Goal: Task Accomplishment & Management: Manage account settings

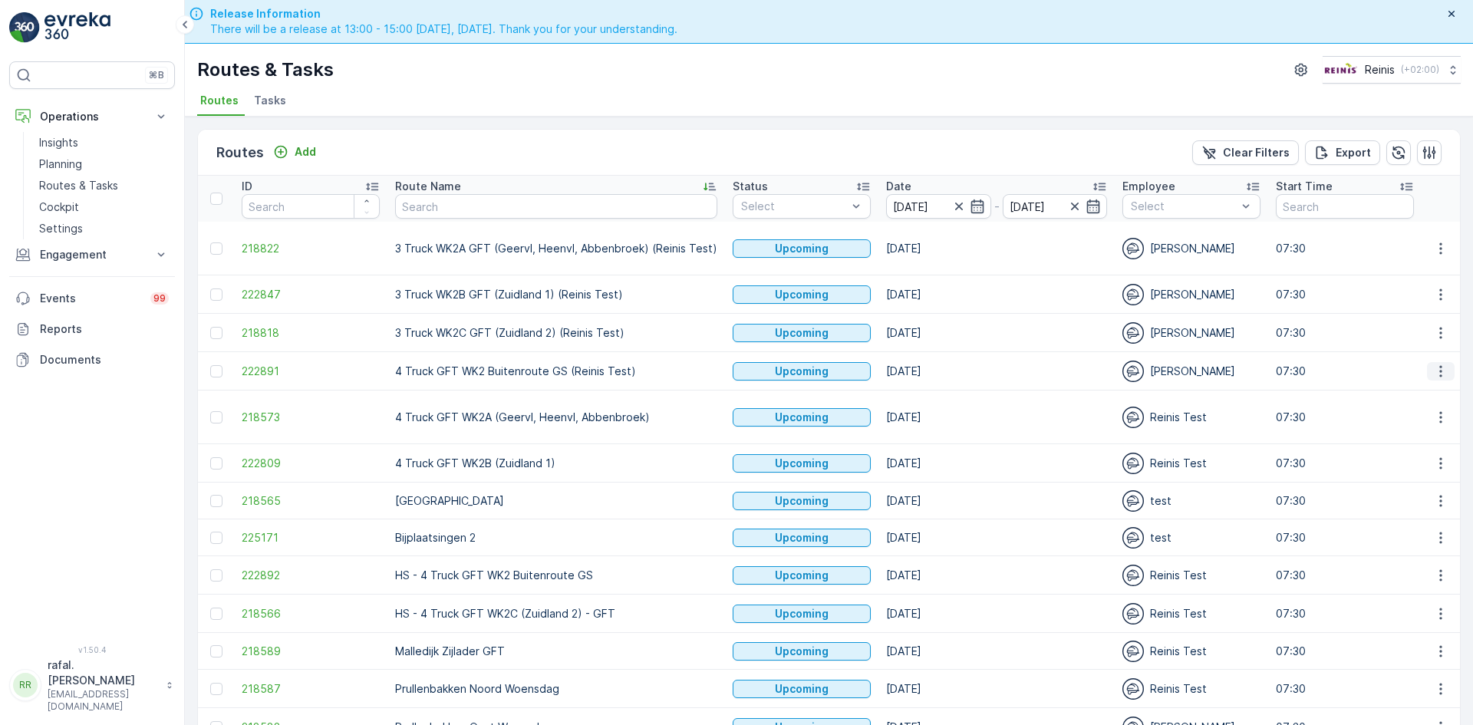
click at [1439, 371] on icon "button" at bounding box center [1440, 371] width 2 height 12
click at [1401, 473] on span "Change Assignee" at bounding box center [1405, 480] width 90 height 15
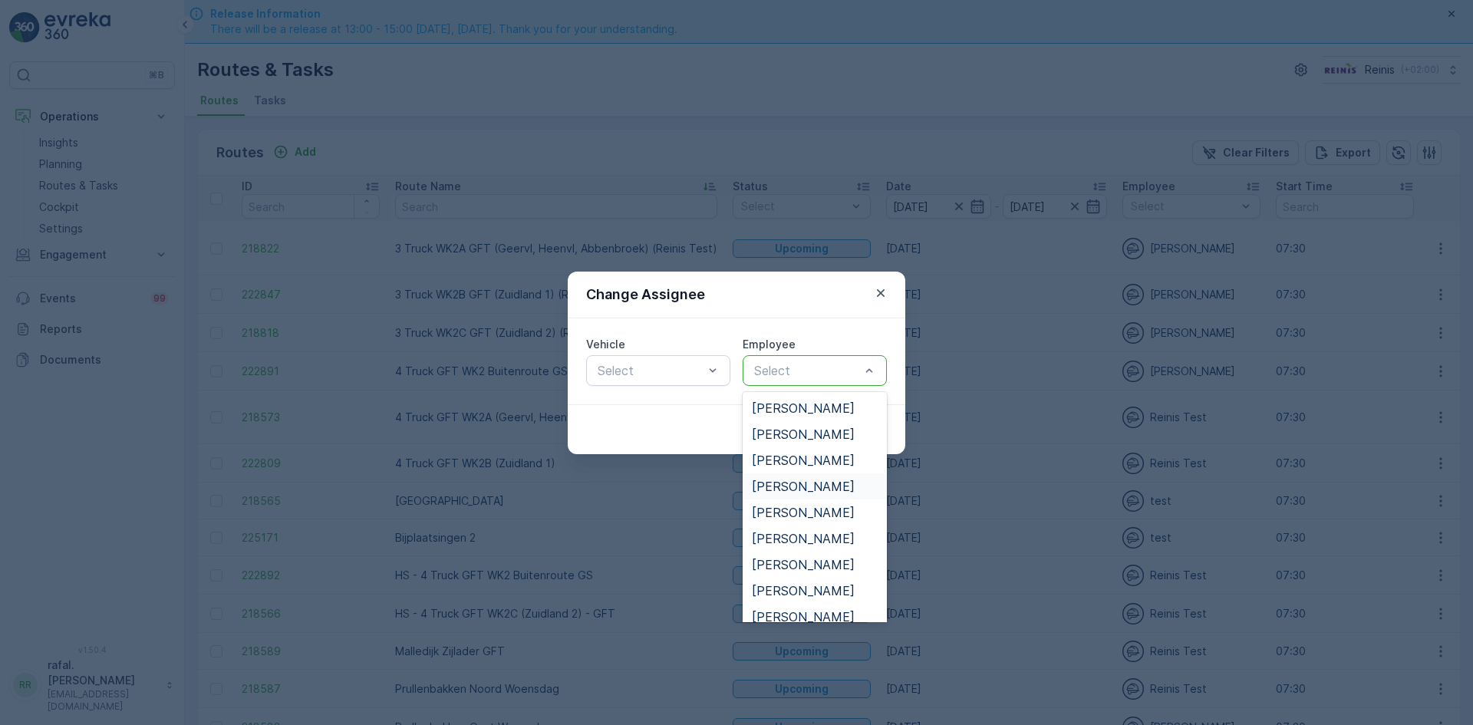
click at [815, 490] on span "[PERSON_NAME]" at bounding box center [803, 486] width 103 height 14
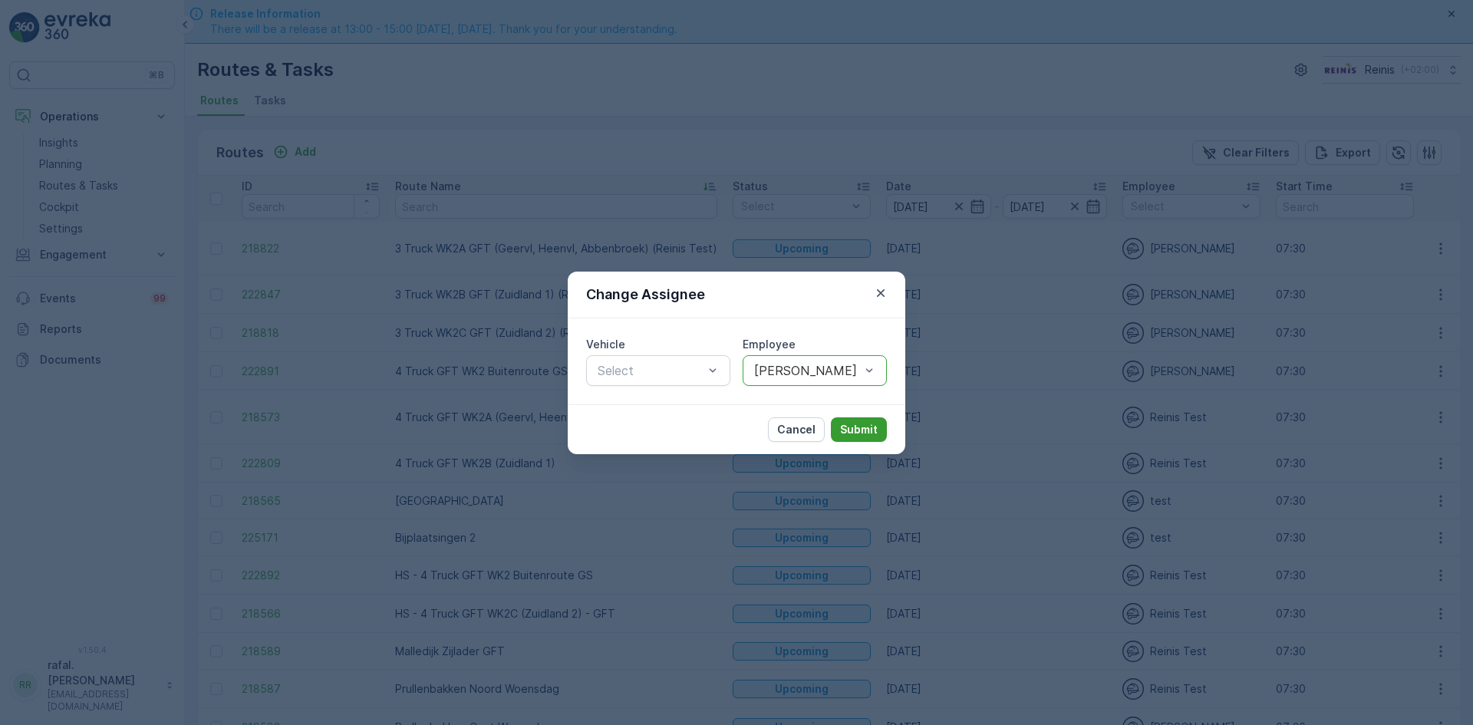
click at [871, 428] on p "Submit" at bounding box center [859, 429] width 38 height 15
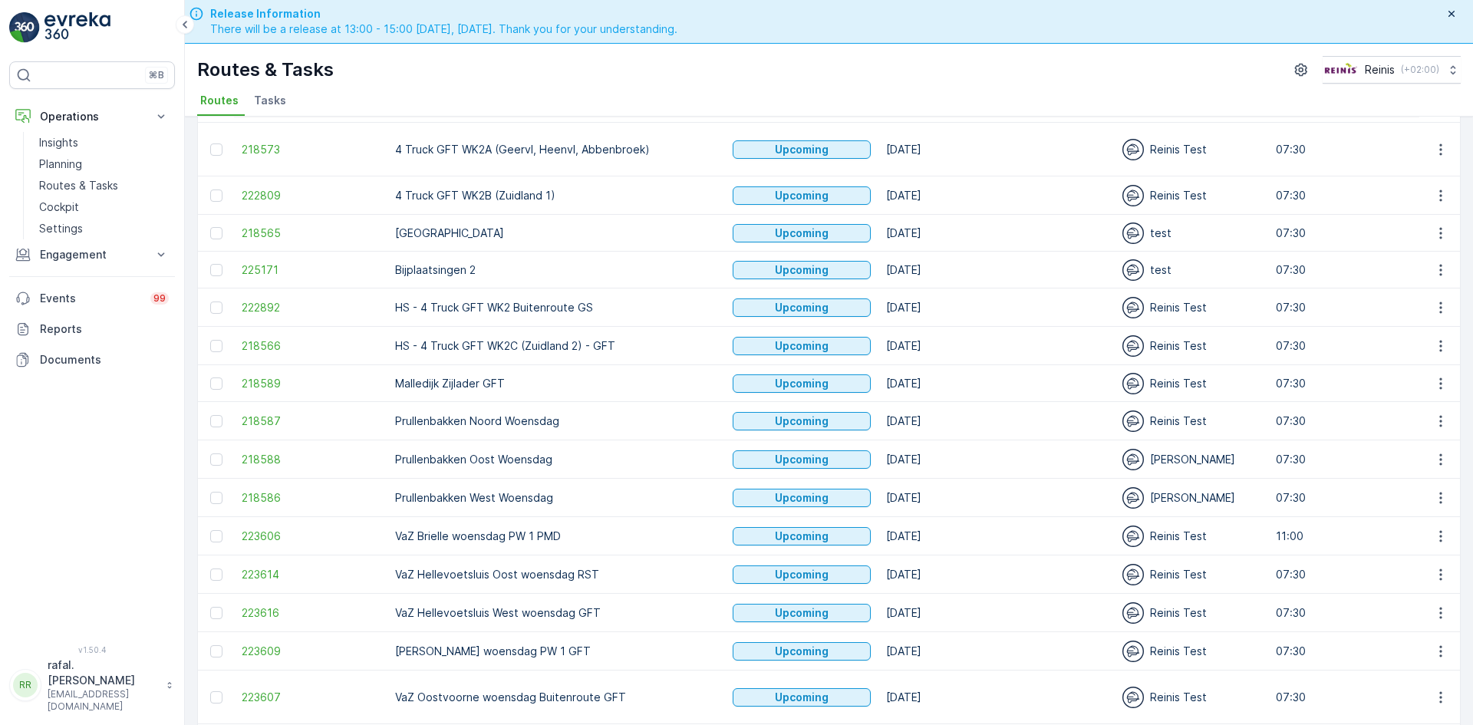
scroll to position [307, 0]
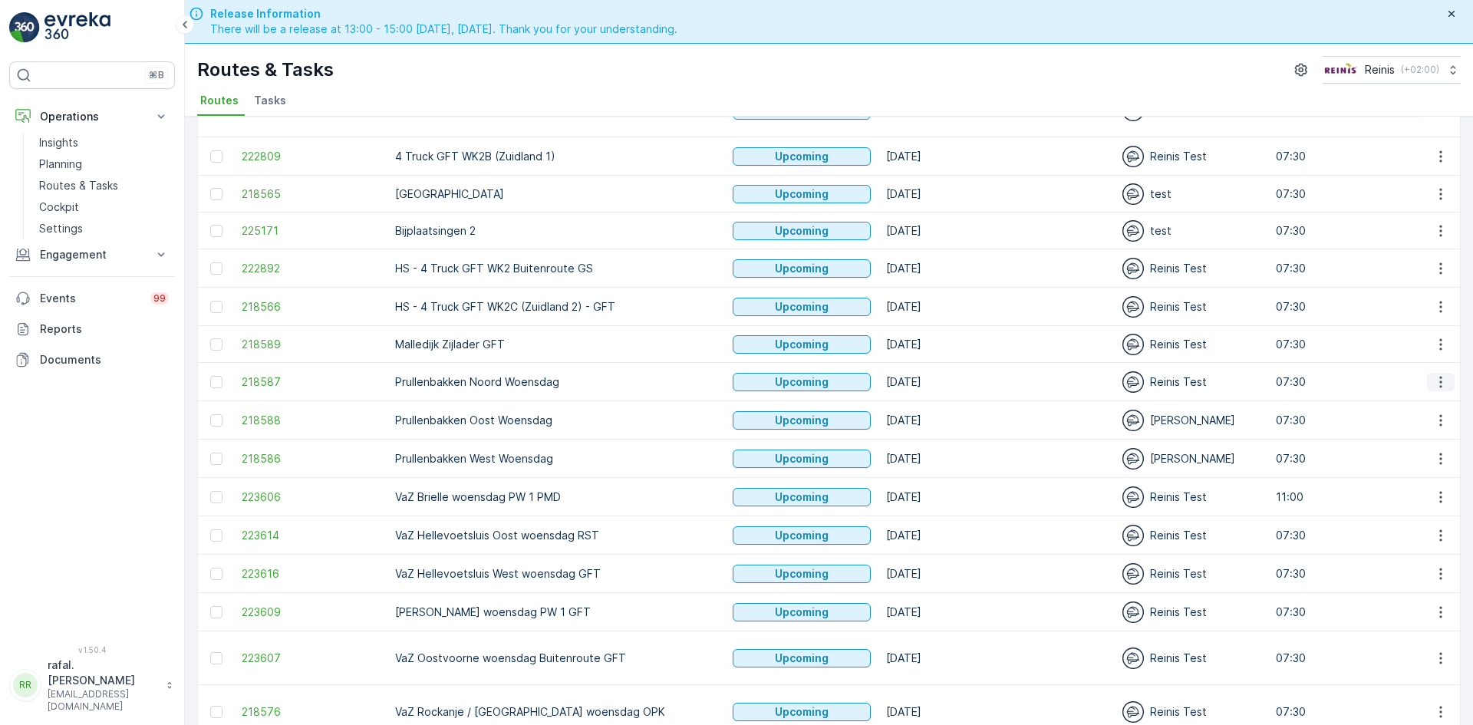
click at [1438, 377] on icon "button" at bounding box center [1440, 381] width 15 height 15
click at [1434, 486] on span "Change Assignee" at bounding box center [1405, 490] width 90 height 15
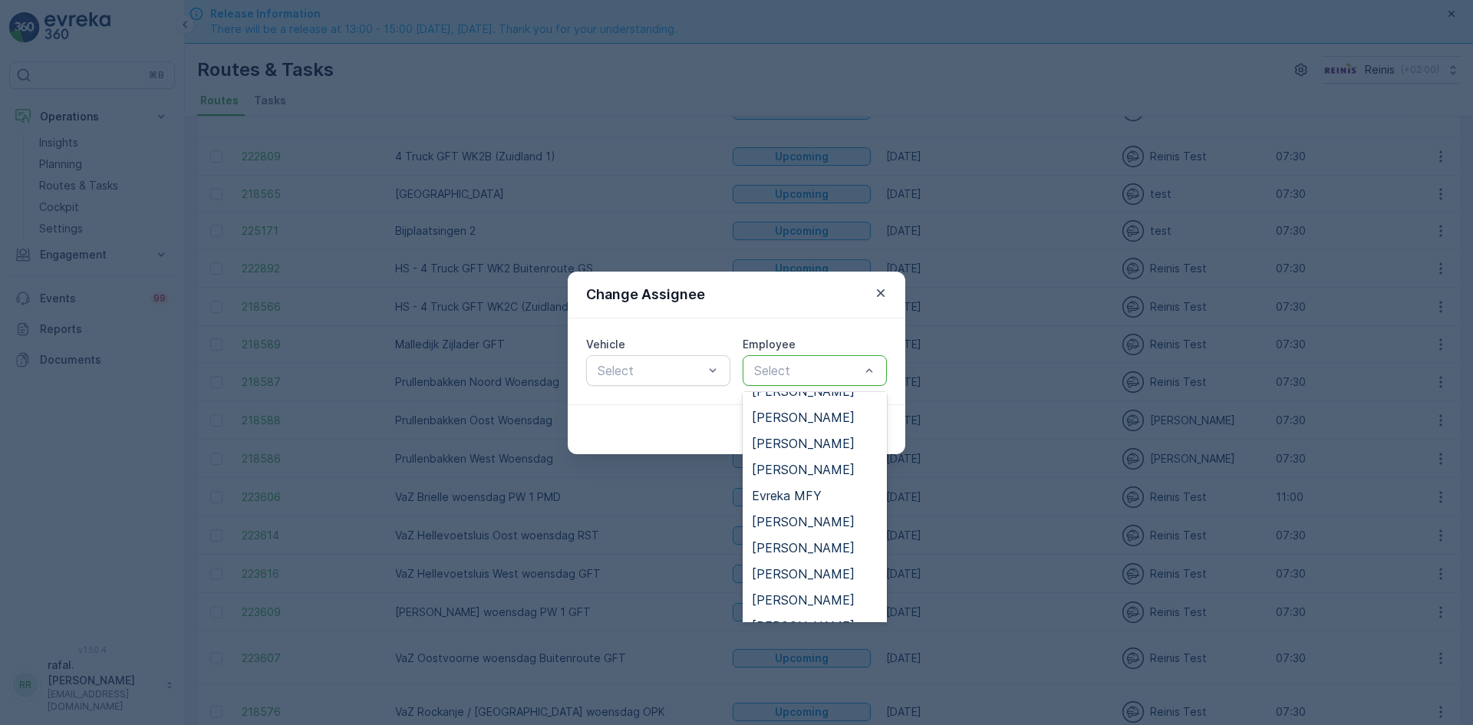
scroll to position [384, 0]
click at [804, 568] on span "[PERSON_NAME]" at bounding box center [803, 572] width 103 height 14
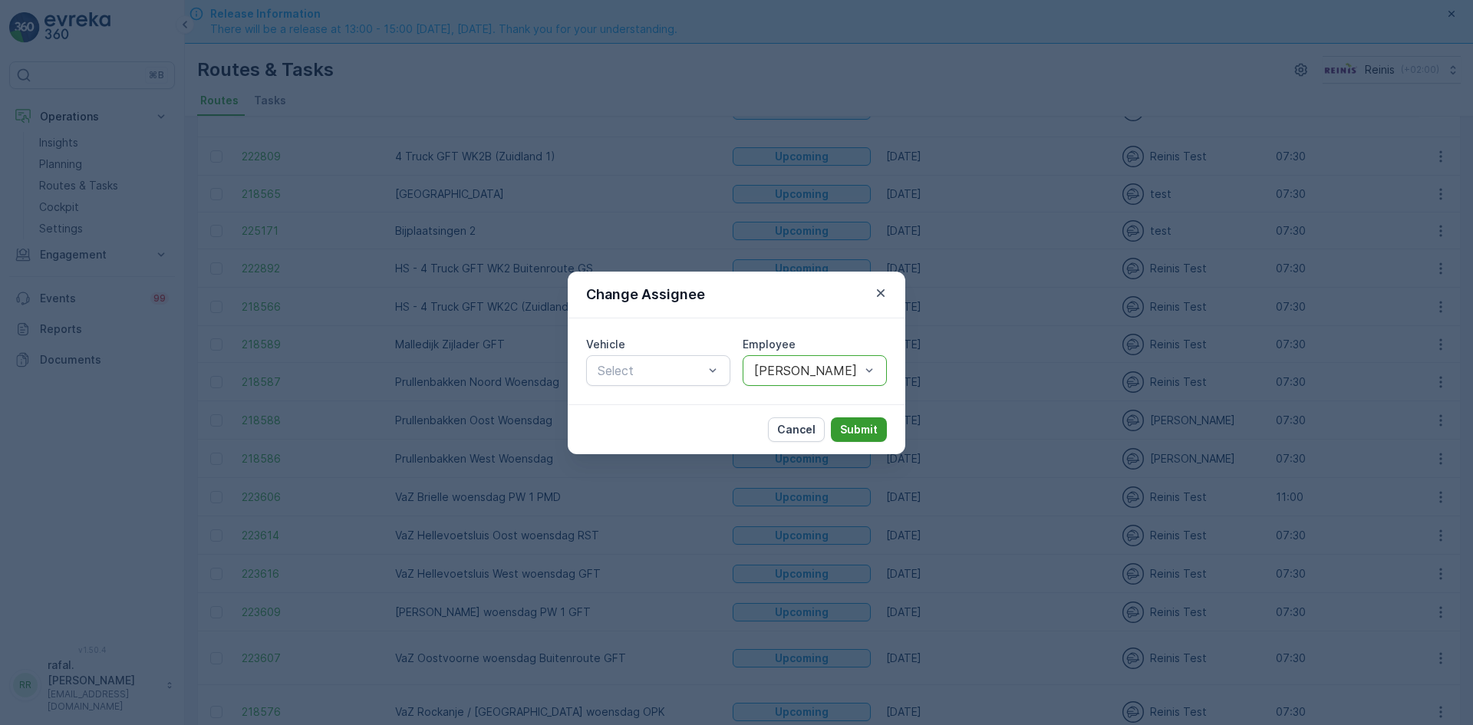
click at [858, 427] on p "Submit" at bounding box center [859, 429] width 38 height 15
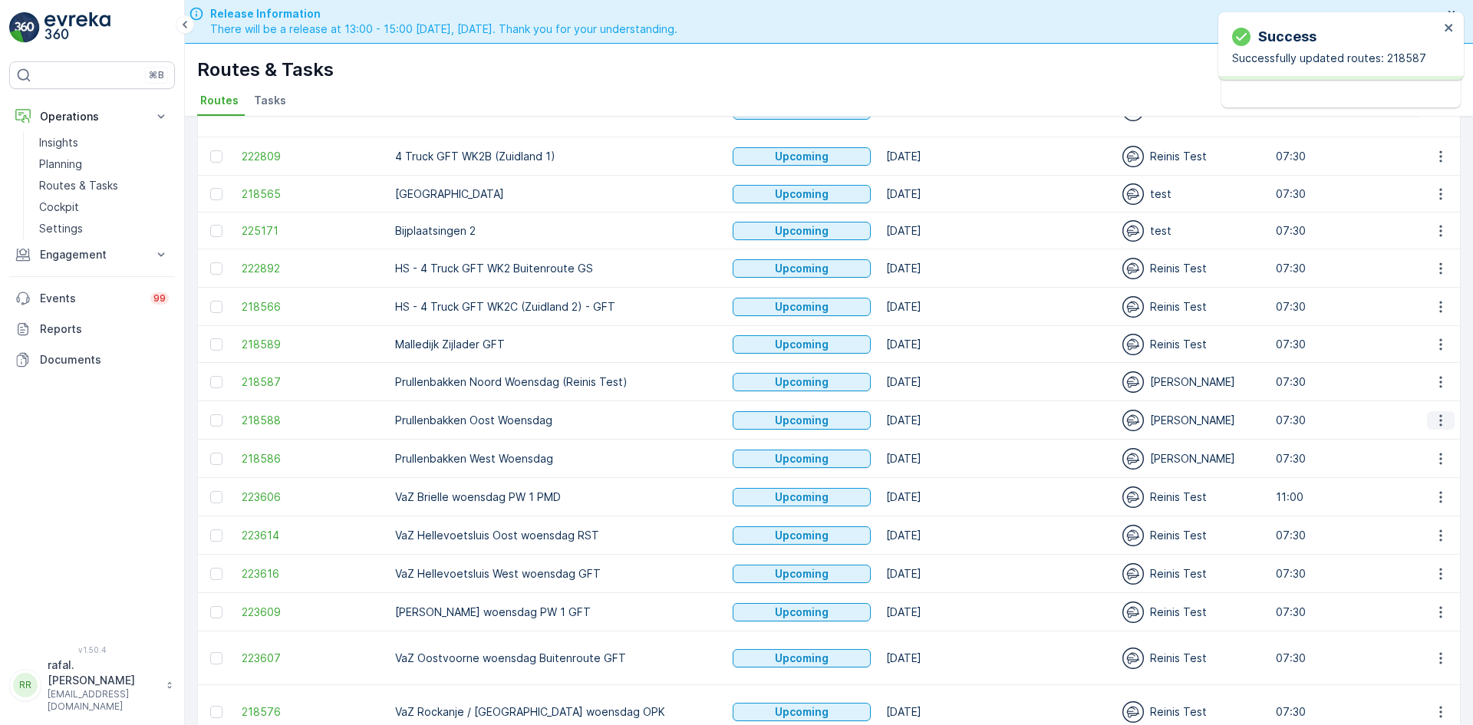
click at [1437, 417] on icon "button" at bounding box center [1440, 420] width 15 height 15
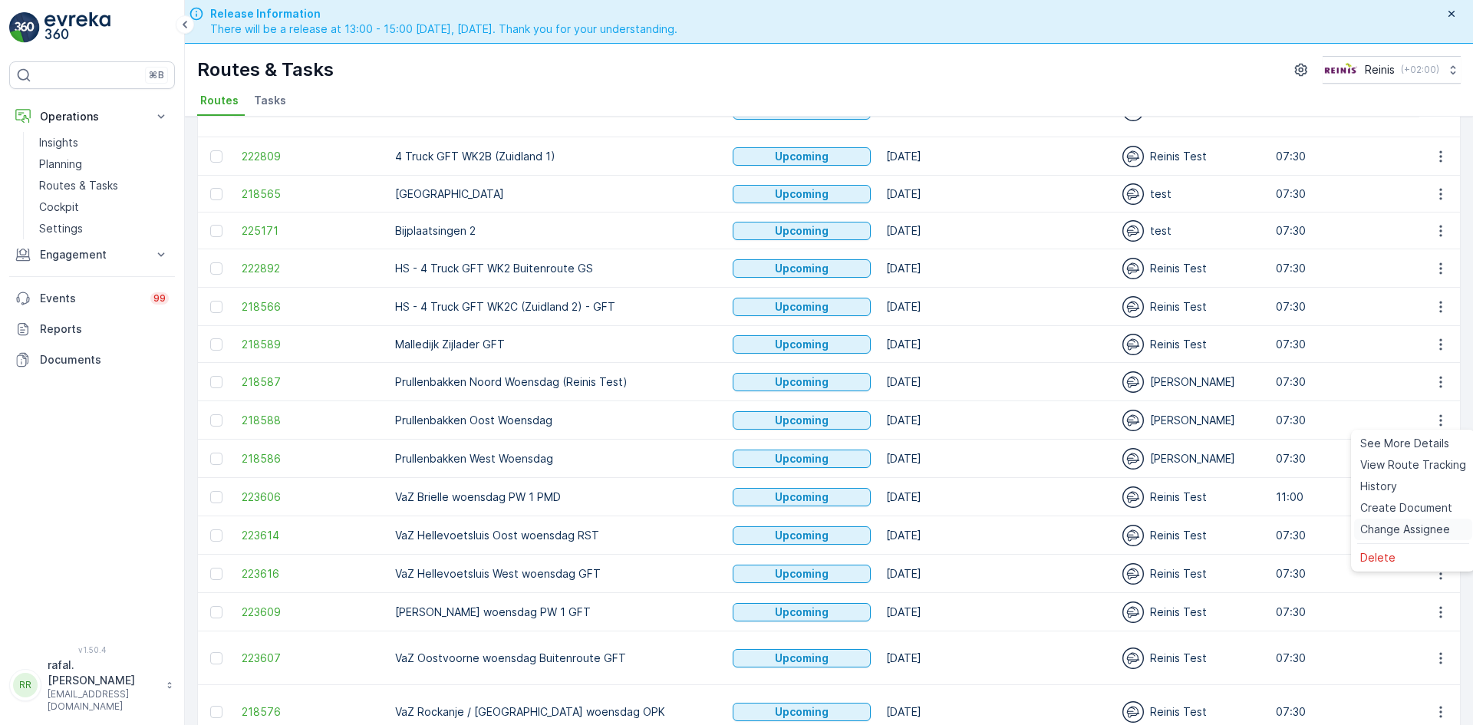
click at [1412, 528] on span "Change Assignee" at bounding box center [1405, 529] width 90 height 15
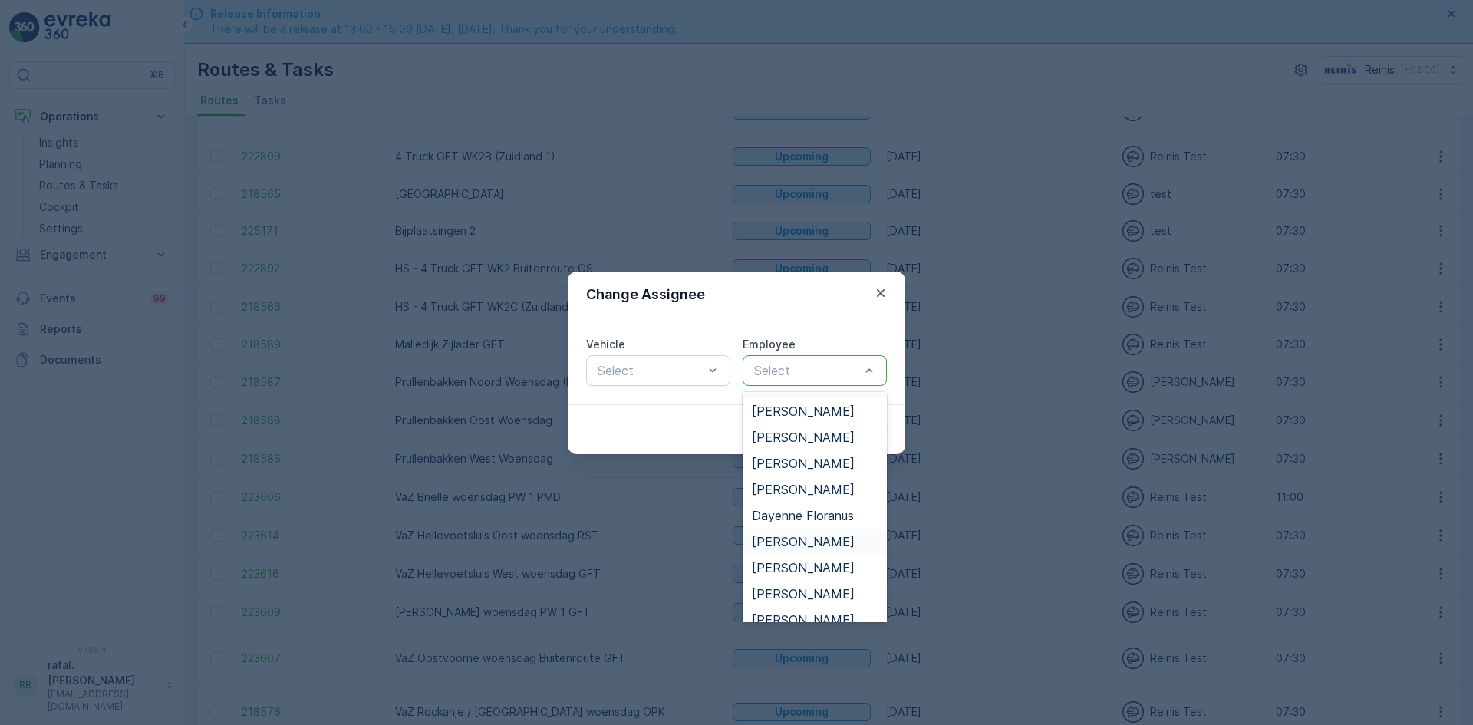
scroll to position [230, 0]
click at [825, 589] on span "[PERSON_NAME]" at bounding box center [803, 595] width 103 height 14
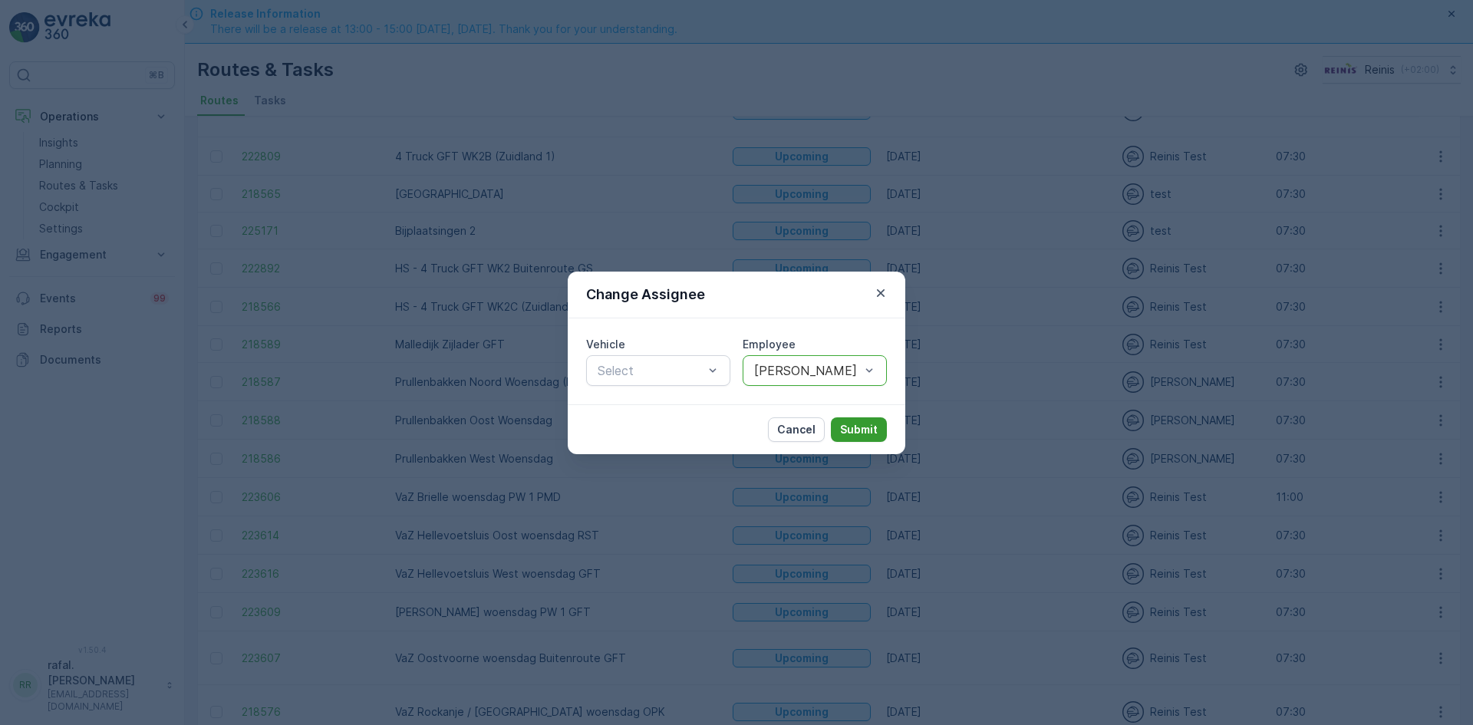
click at [854, 428] on p "Submit" at bounding box center [859, 429] width 38 height 15
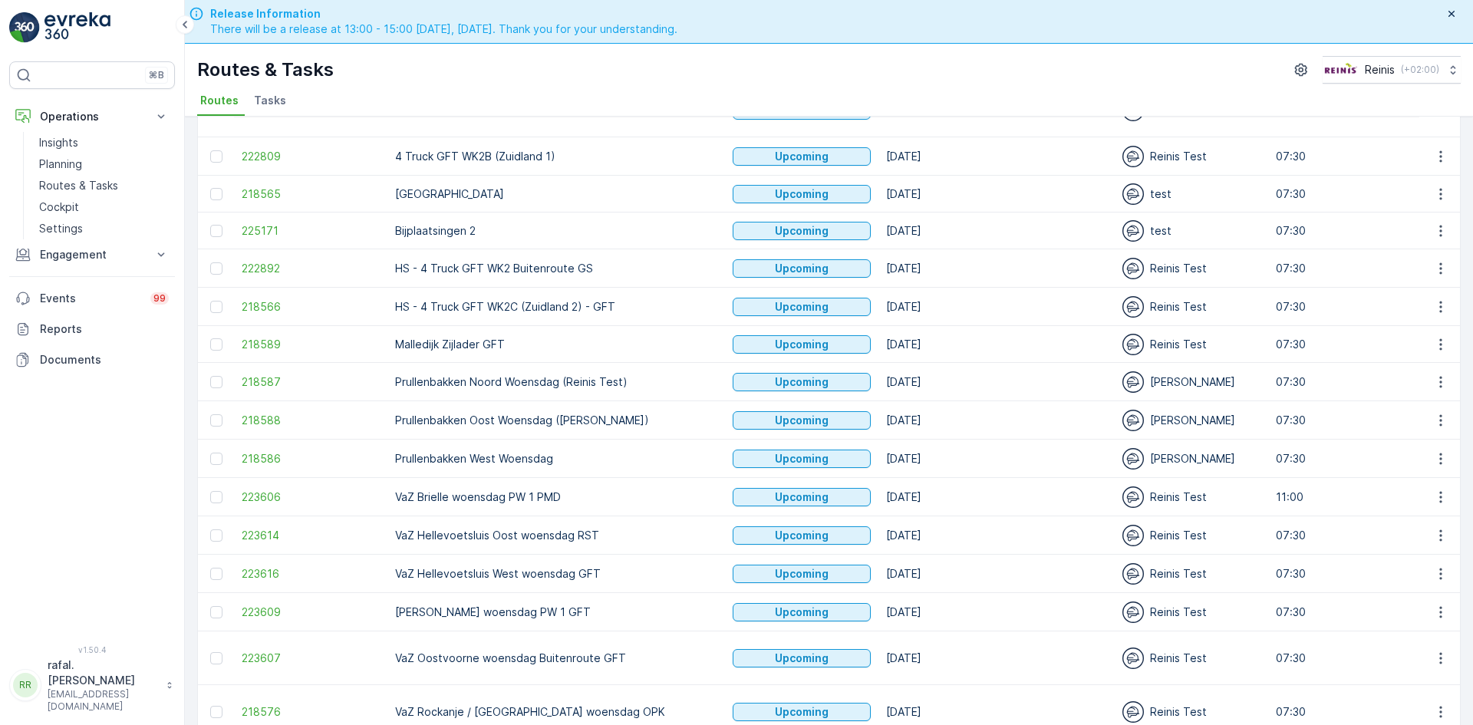
scroll to position [349, 0]
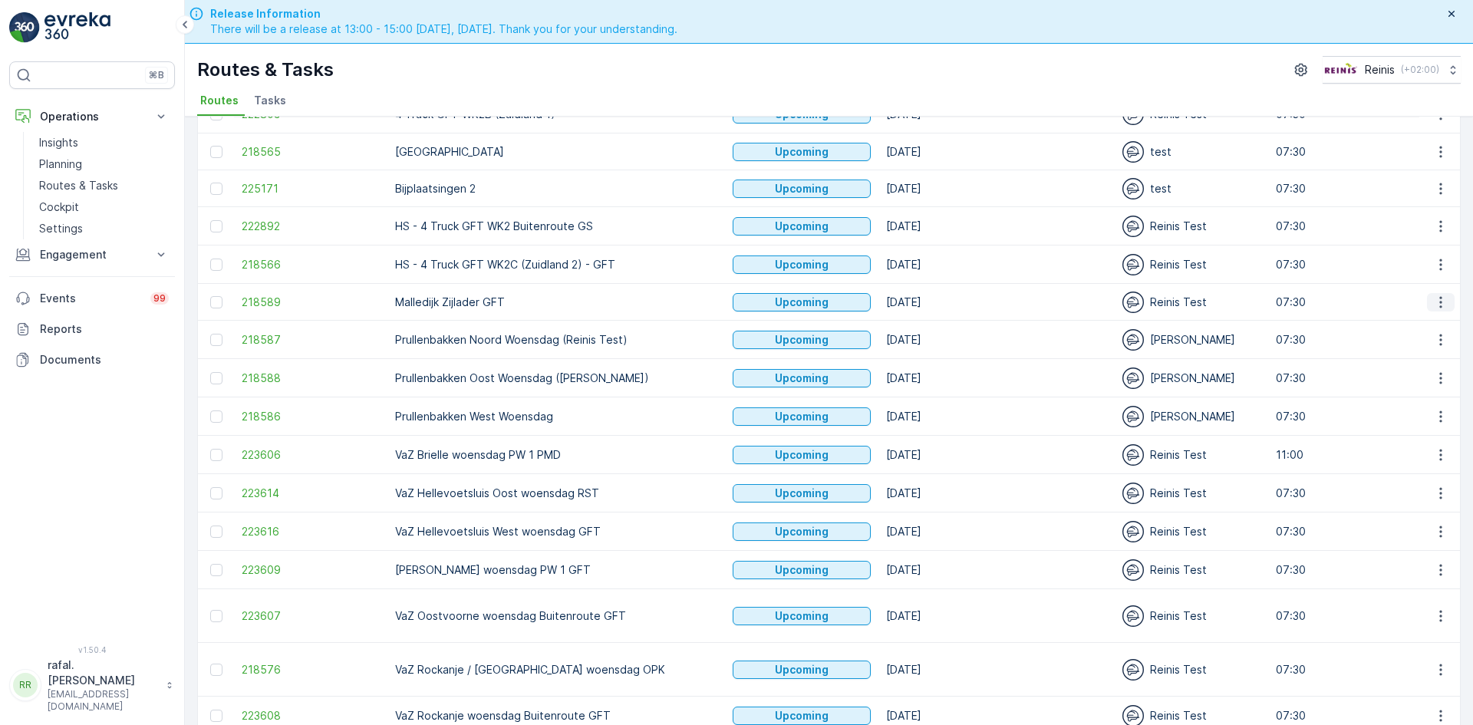
click at [1438, 303] on icon "button" at bounding box center [1440, 302] width 15 height 15
click at [1422, 407] on span "Change Assignee" at bounding box center [1405, 411] width 90 height 15
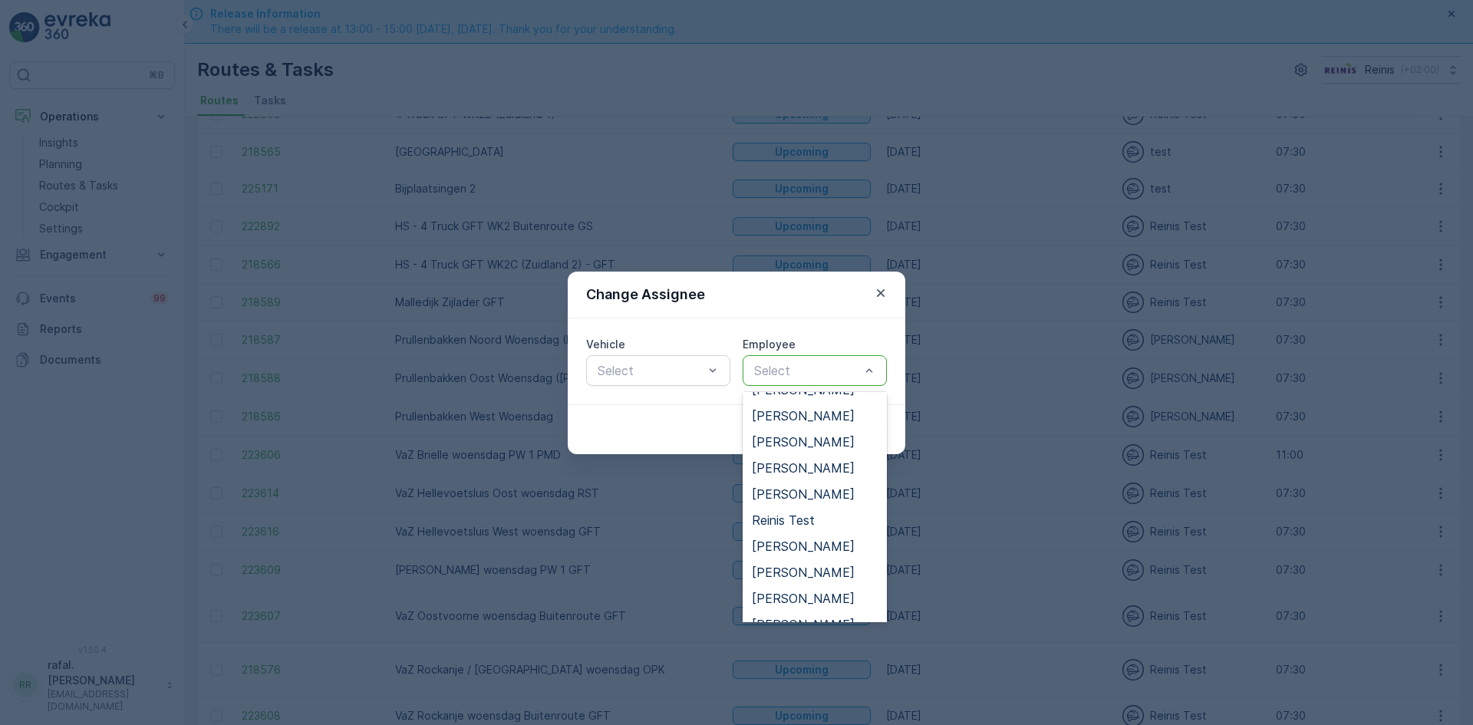
scroll to position [460, 0]
click at [819, 545] on span "[PERSON_NAME]" at bounding box center [803, 548] width 103 height 14
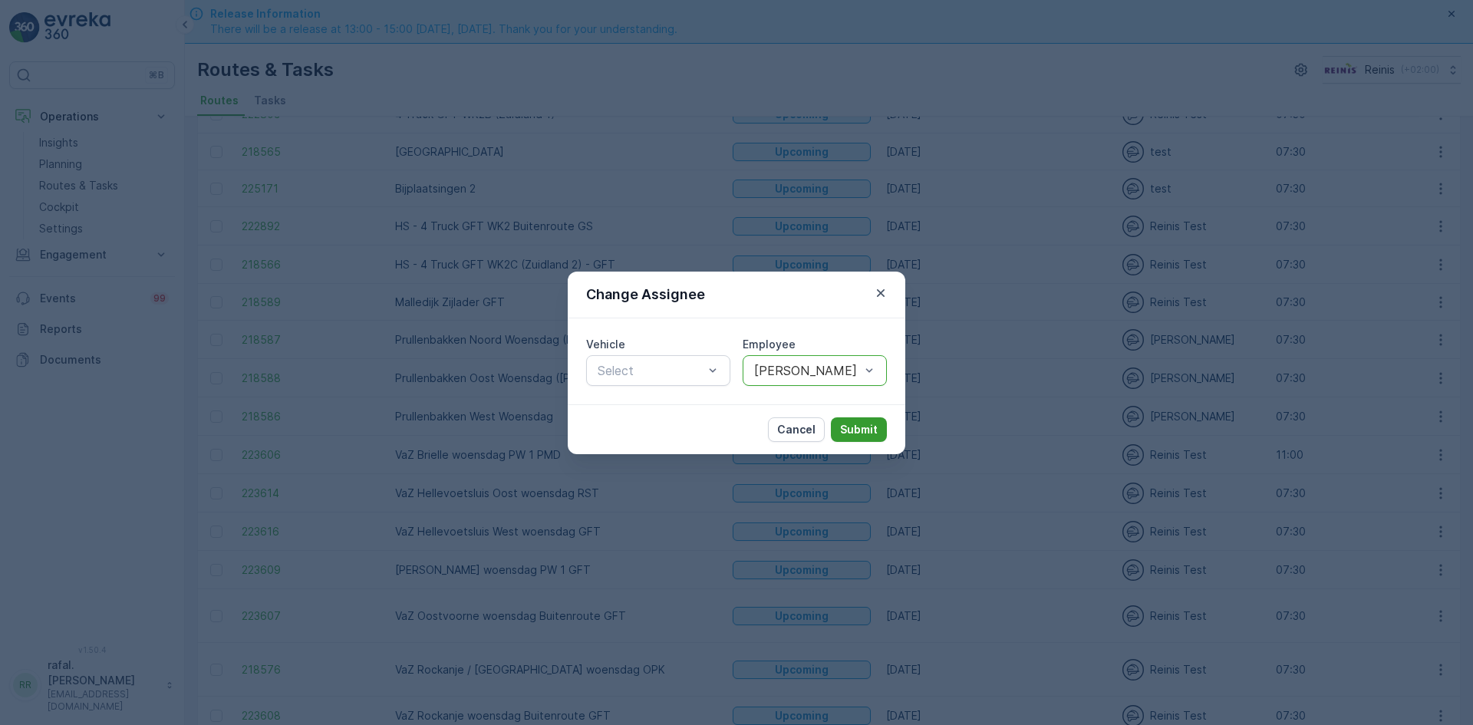
click at [847, 424] on p "Submit" at bounding box center [859, 429] width 38 height 15
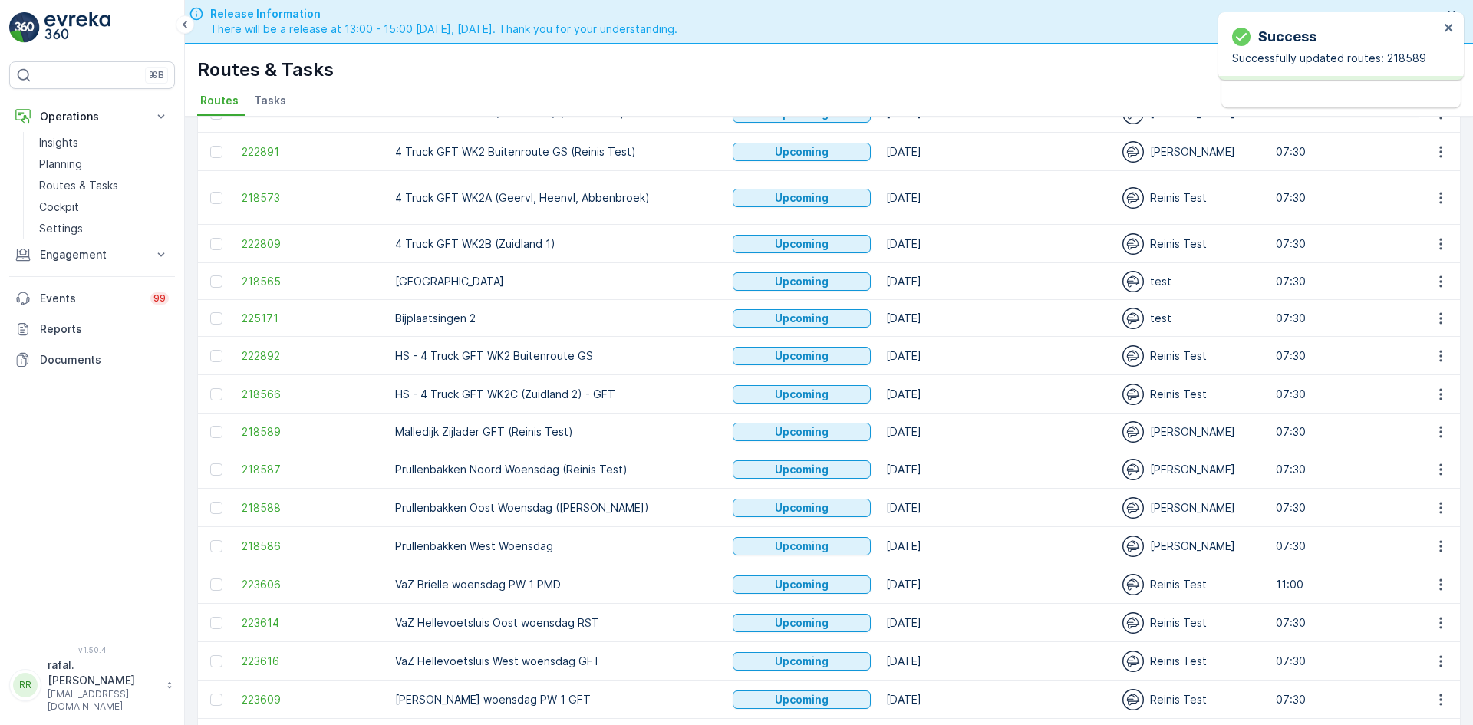
scroll to position [0, 0]
